Goal: Find specific page/section: Find specific page/section

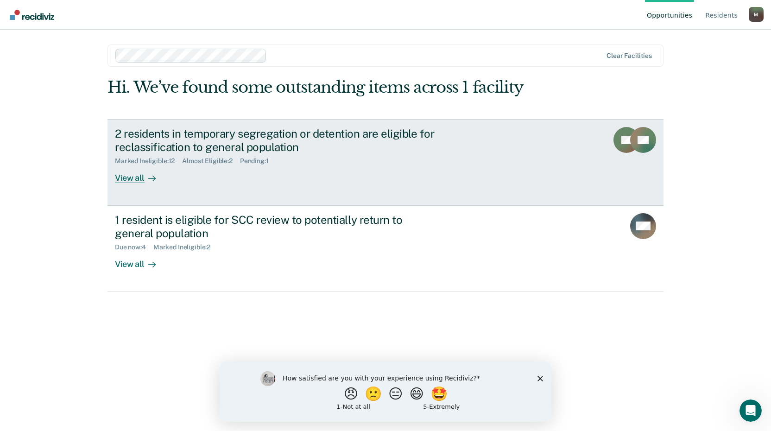
click at [128, 178] on div "View all" at bounding box center [141, 174] width 52 height 18
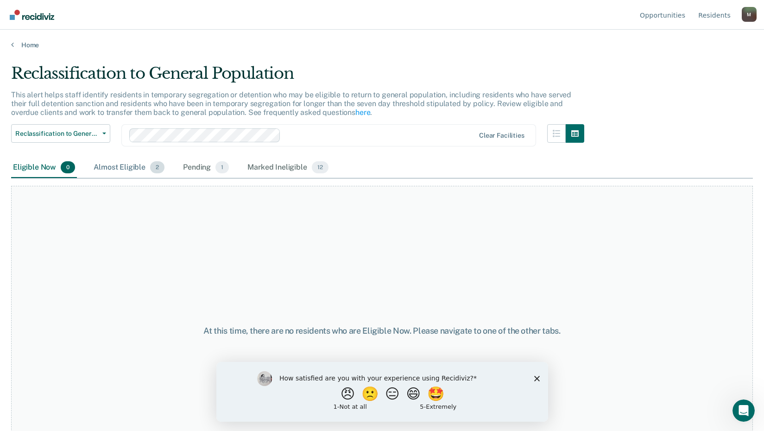
click at [125, 171] on div "Almost Eligible 2" at bounding box center [129, 168] width 75 height 20
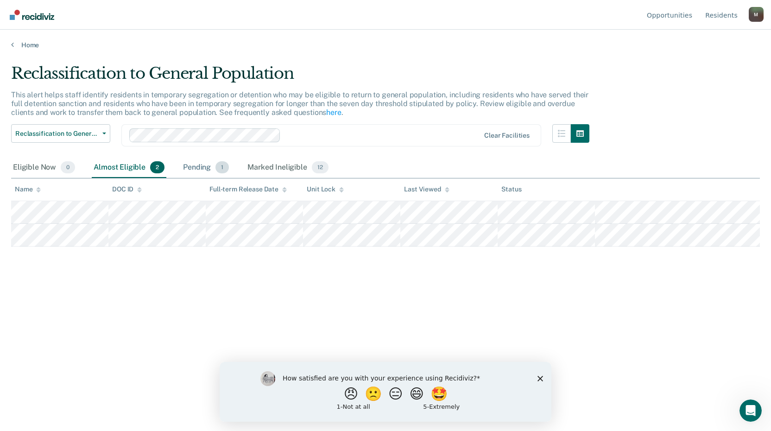
click at [205, 169] on div "Pending 1" at bounding box center [206, 168] width 50 height 20
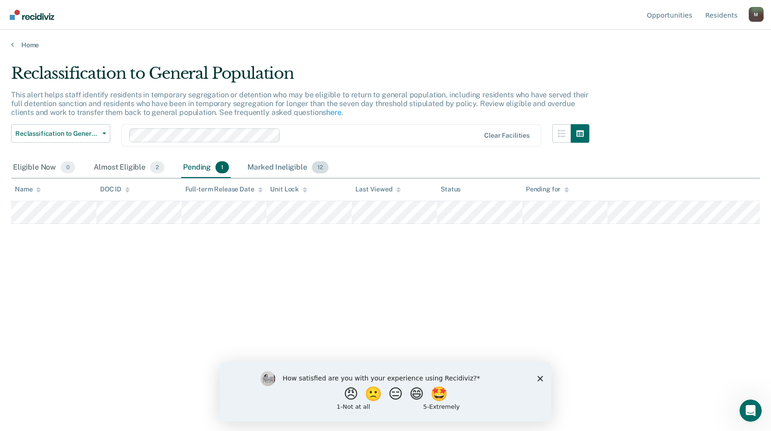
click at [257, 166] on div "Marked Ineligible 12" at bounding box center [288, 168] width 84 height 20
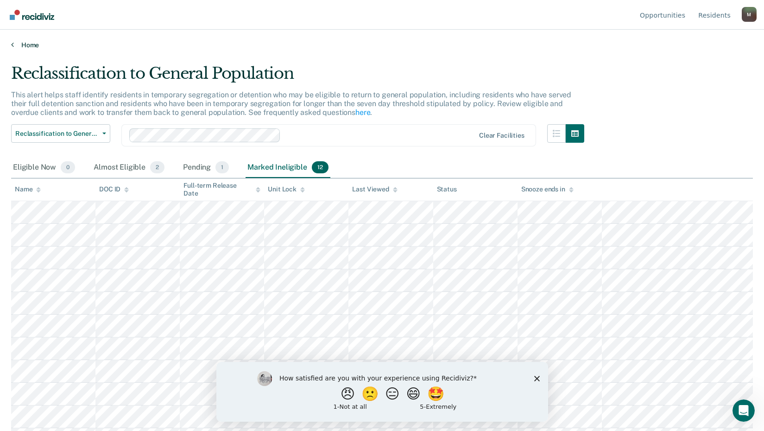
click at [35, 43] on link "Home" at bounding box center [382, 45] width 742 height 8
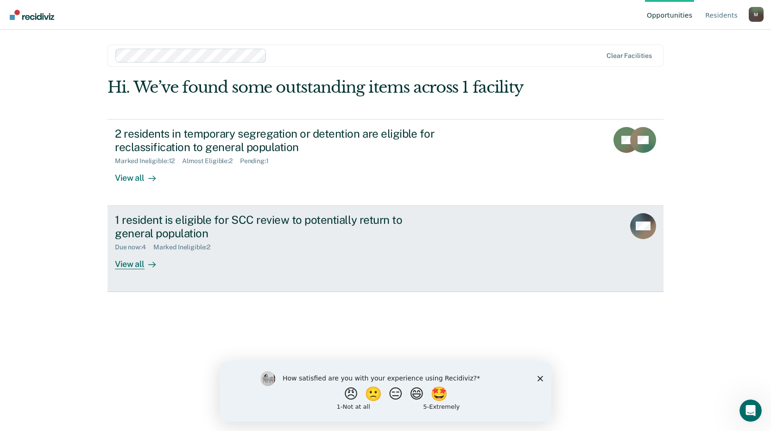
click at [139, 231] on div "1 resident is eligible for SCC review to potentially return to general populati…" at bounding box center [277, 226] width 325 height 27
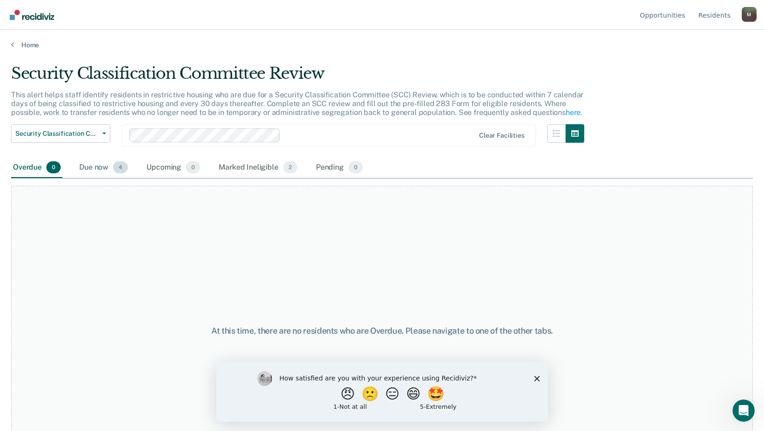
click at [101, 168] on div "Due now 4" at bounding box center [103, 168] width 52 height 20
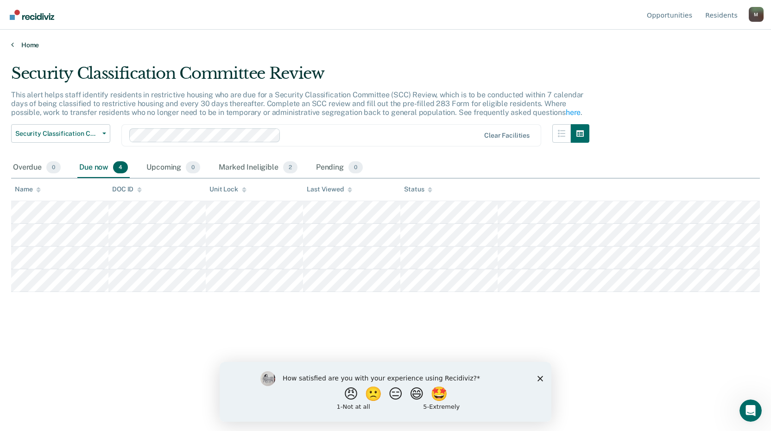
click at [28, 46] on link "Home" at bounding box center [385, 45] width 749 height 8
